Goal: Task Accomplishment & Management: Manage account settings

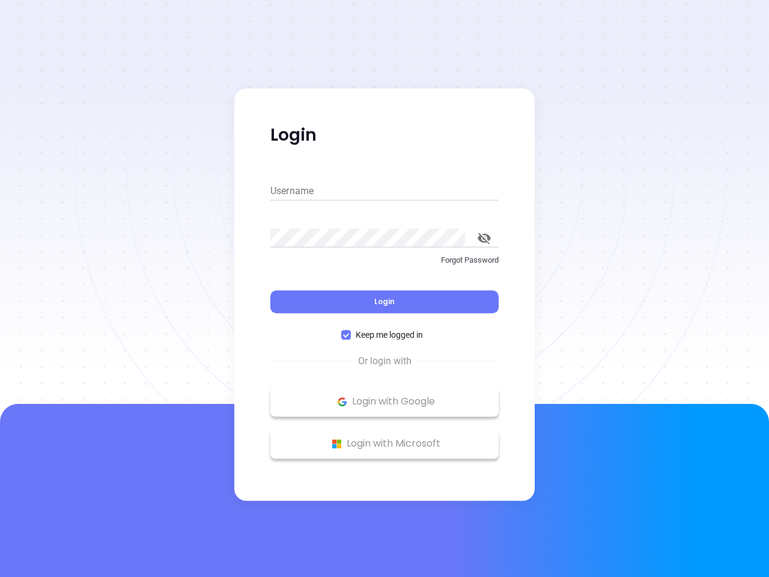
click at [385, 289] on div "Login" at bounding box center [384, 294] width 228 height 37
click at [385, 191] on input "Username" at bounding box center [384, 191] width 228 height 19
click at [484, 238] on icon "toggle password visibility" at bounding box center [484, 238] width 13 height 11
click at [385, 302] on span "Login" at bounding box center [384, 301] width 20 height 10
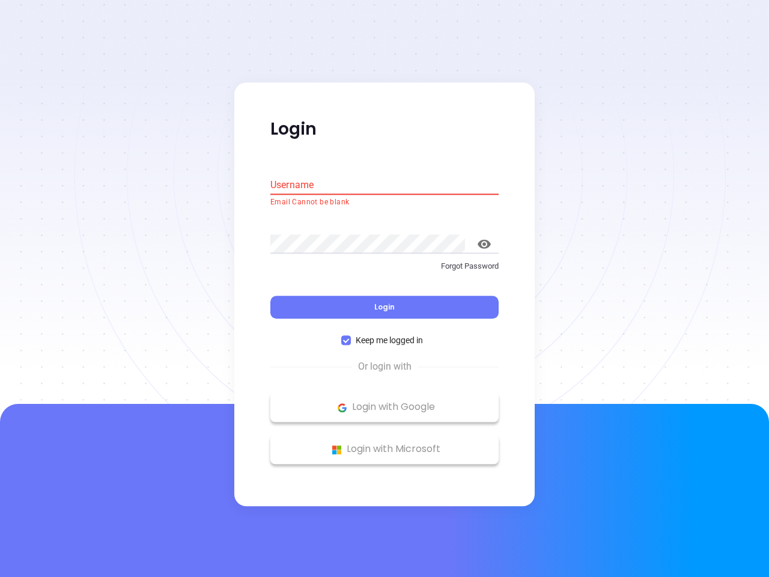
click at [385, 335] on span "Keep me logged in" at bounding box center [389, 340] width 77 height 13
click at [351, 336] on input "Keep me logged in" at bounding box center [346, 341] width 10 height 10
checkbox input "false"
click at [385, 402] on p "Login with Google" at bounding box center [384, 407] width 216 height 18
click at [385, 444] on p "Login with Microsoft" at bounding box center [384, 450] width 216 height 18
